Goal: Task Accomplishment & Management: Use online tool/utility

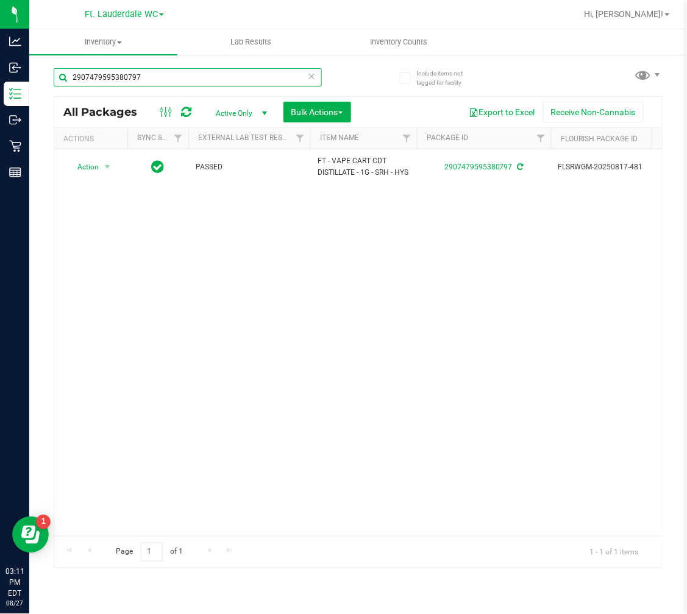
click at [179, 76] on input "2907479595380797" at bounding box center [188, 77] width 268 height 18
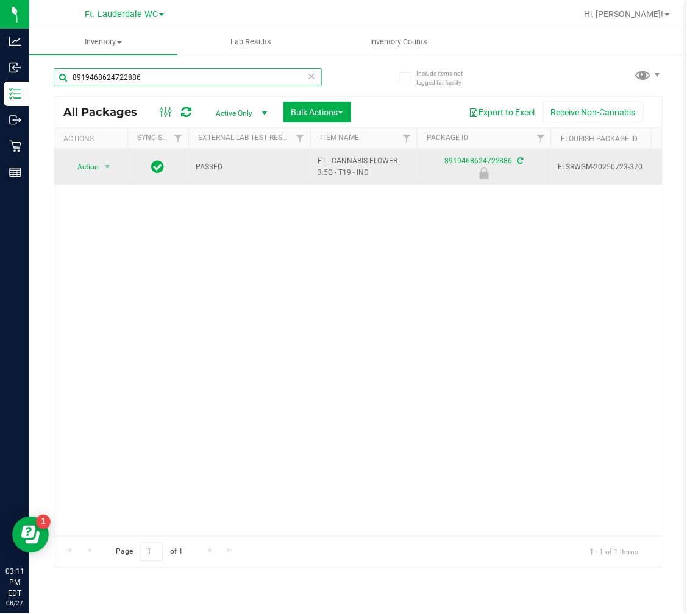
type input "8919468624722886"
click at [94, 172] on span "Action" at bounding box center [82, 166] width 33 height 17
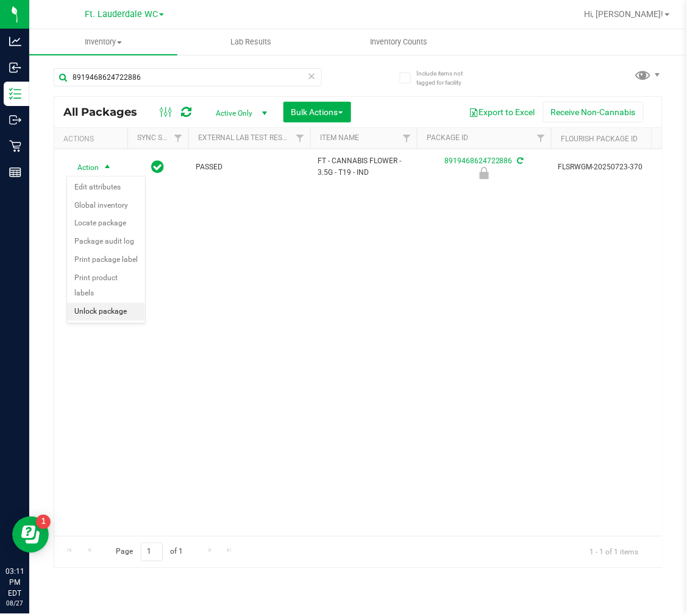
click at [104, 303] on li "Unlock package" at bounding box center [106, 312] width 78 height 18
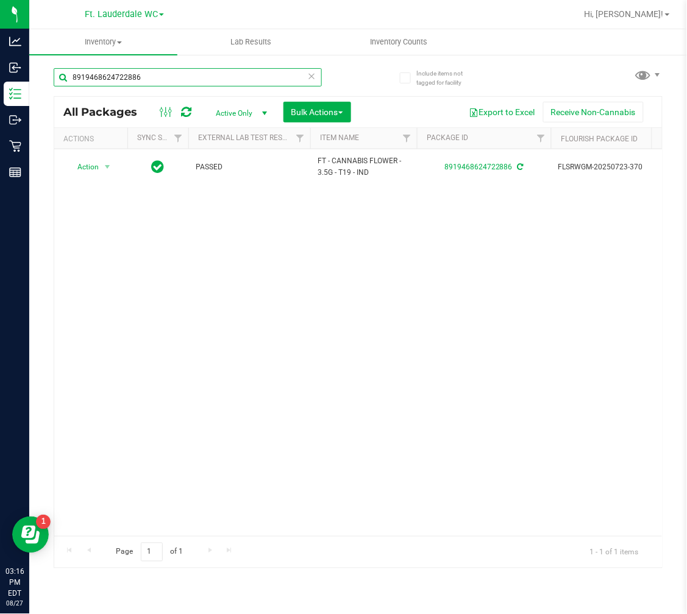
click at [197, 76] on input "8919468624722886" at bounding box center [188, 77] width 268 height 18
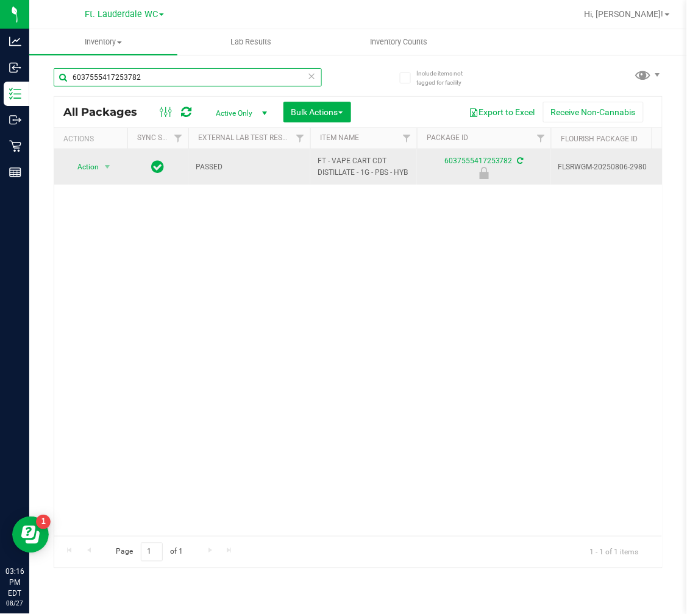
type input "6037555417253782"
click at [59, 166] on td "Action Action Edit attributes Global inventory Locate package Package audit log…" at bounding box center [90, 166] width 73 height 35
click at [80, 163] on span "Action" at bounding box center [82, 166] width 33 height 17
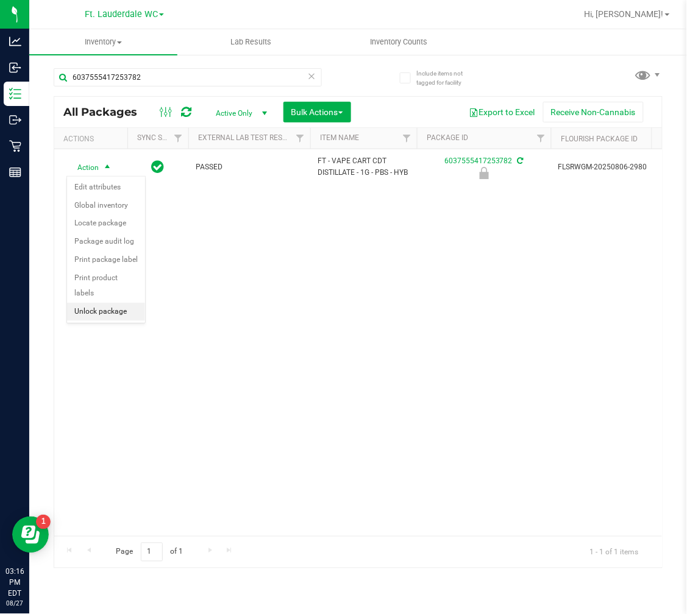
click at [115, 311] on li "Unlock package" at bounding box center [106, 312] width 78 height 18
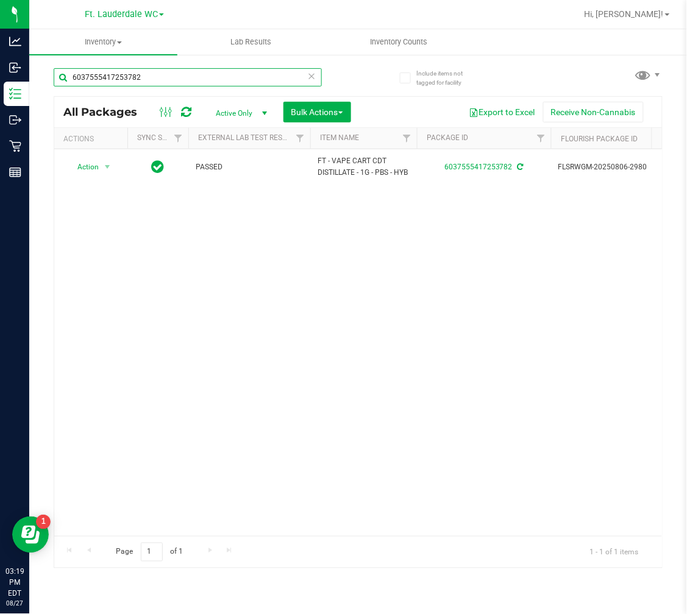
click at [219, 74] on input "6037555417253782" at bounding box center [188, 77] width 268 height 18
type input "[CREDIT_CARD_NUMBER]"
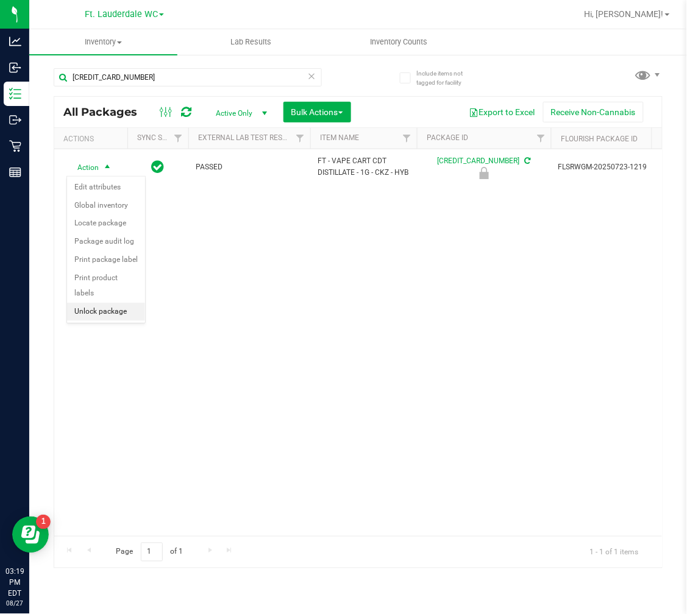
click at [102, 319] on li "Unlock package" at bounding box center [106, 312] width 78 height 18
